Goal: Task Accomplishment & Management: Use online tool/utility

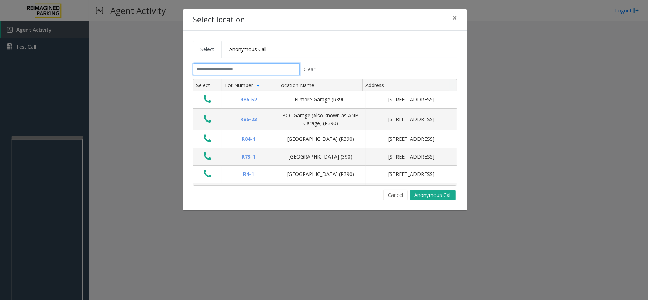
click at [250, 69] on input "text" at bounding box center [246, 69] width 107 height 12
drag, startPoint x: 195, startPoint y: 19, endPoint x: 243, endPoint y: 16, distance: 48.5
click at [243, 16] on div "Select location ×" at bounding box center [325, 20] width 284 height 22
click at [456, 16] on span "×" at bounding box center [454, 18] width 4 height 10
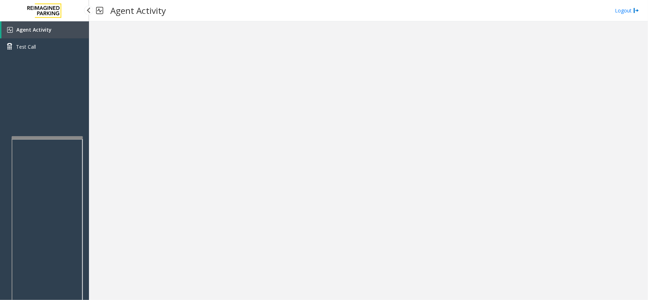
click at [47, 25] on link "Agent Activity" at bounding box center [45, 29] width 88 height 17
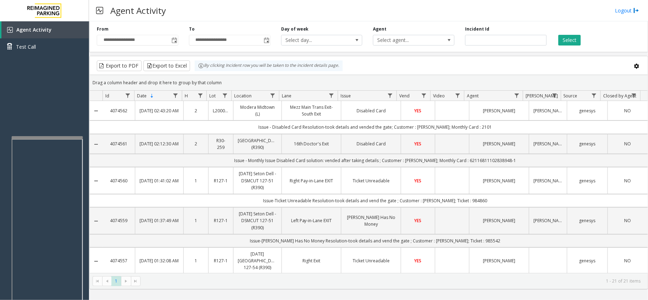
click at [277, 65] on div "By clicking Incident row you will be taken to the incident details page." at bounding box center [269, 65] width 148 height 11
drag, startPoint x: 278, startPoint y: 26, endPoint x: 437, endPoint y: 28, distance: 159.0
click at [437, 28] on div "**********" at bounding box center [368, 35] width 559 height 34
click at [433, 27] on div "Agent Select agent..." at bounding box center [413, 36] width 92 height 20
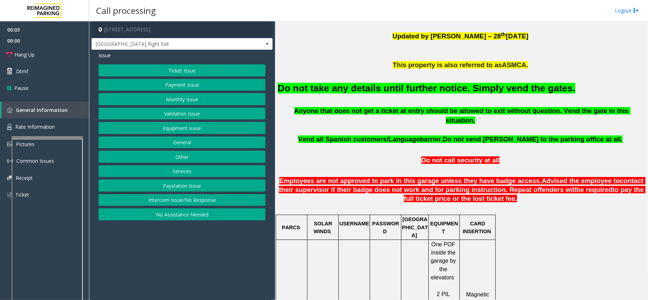
scroll to position [237, 0]
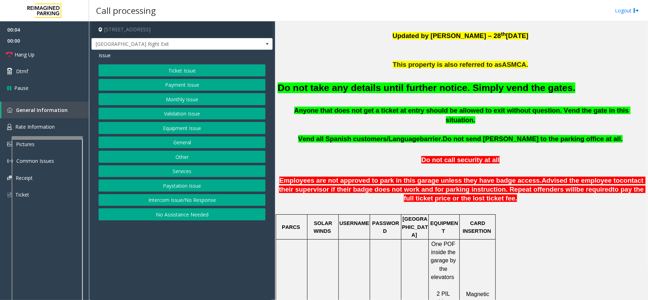
click at [418, 90] on font "Do not take any details until further notice. Simply vend the gates." at bounding box center [426, 88] width 298 height 11
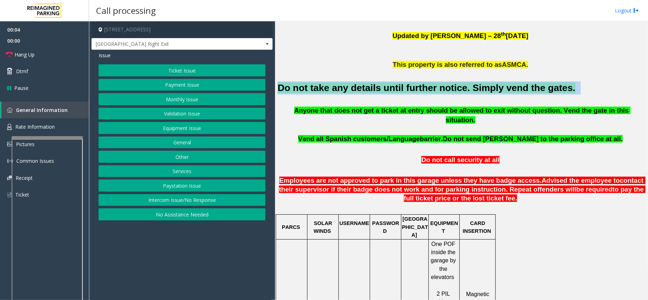
click at [418, 90] on font "Do not take any details until further notice. Simply vend the gates." at bounding box center [426, 88] width 298 height 11
copy h2 "Do not take any details until further notice. Simply vend the gates."
click at [222, 133] on button "Equipment Issue" at bounding box center [182, 128] width 167 height 12
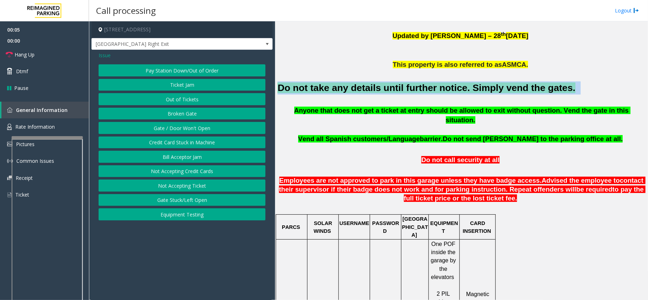
click at [222, 133] on button "Gate / Door Won't Open" at bounding box center [182, 128] width 167 height 12
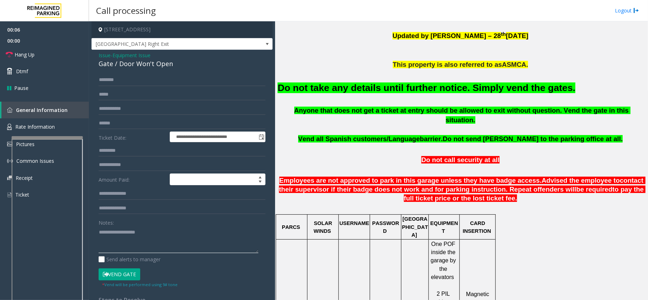
click at [185, 232] on textarea at bounding box center [179, 240] width 160 height 27
paste textarea "**********"
type textarea "**********"
click at [117, 269] on button "Vend Gate" at bounding box center [120, 275] width 42 height 12
click at [22, 51] on span "Hang Up" at bounding box center [25, 54] width 20 height 7
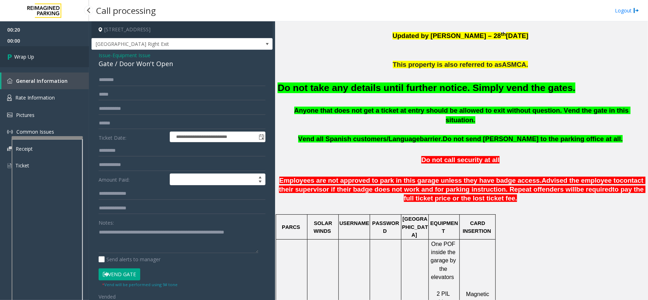
click at [23, 53] on span "Wrap Up" at bounding box center [24, 56] width 20 height 7
